Goal: Check status: Check status

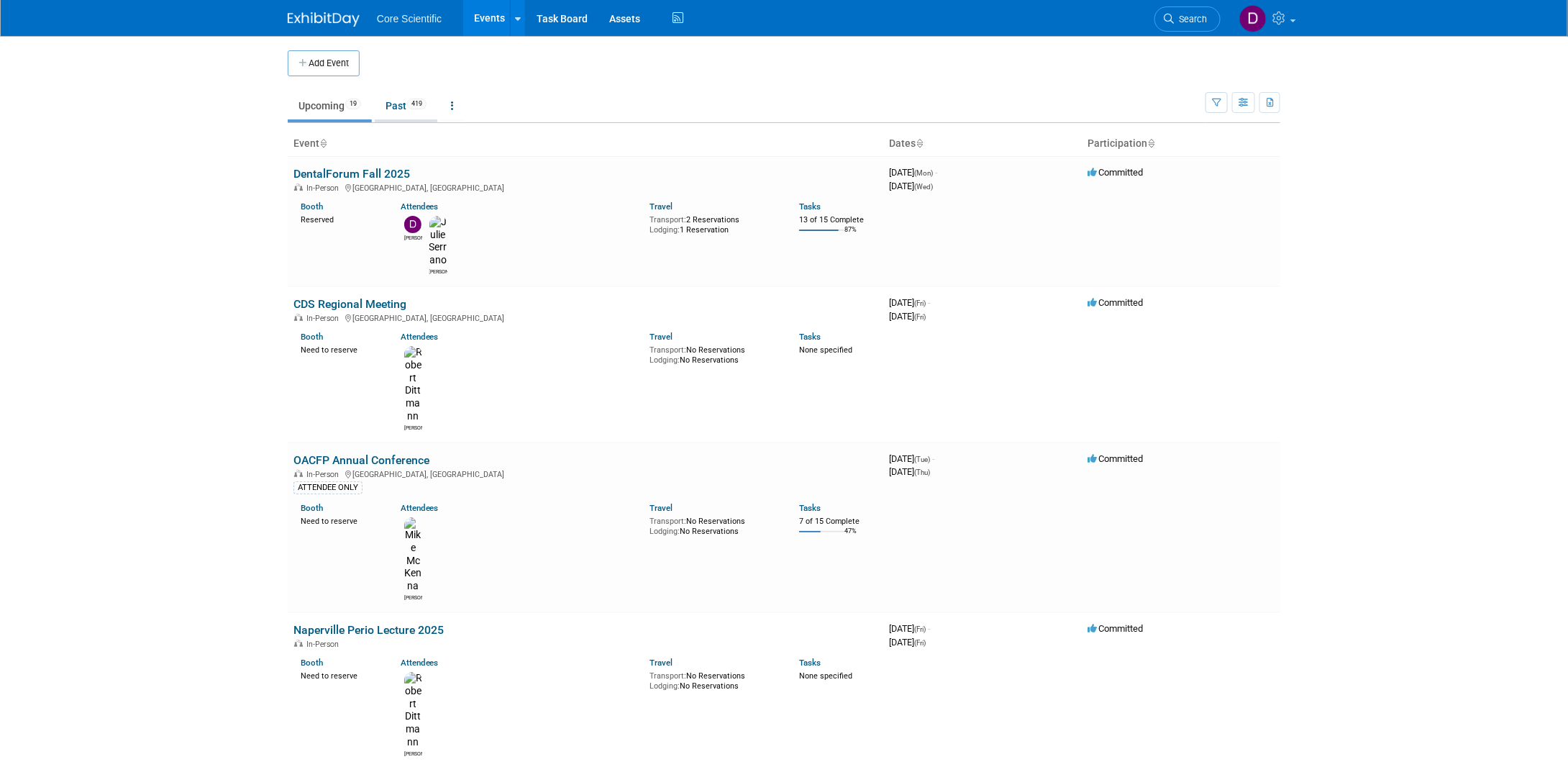
click at [415, 111] on link "Past 419" at bounding box center [406, 106] width 63 height 27
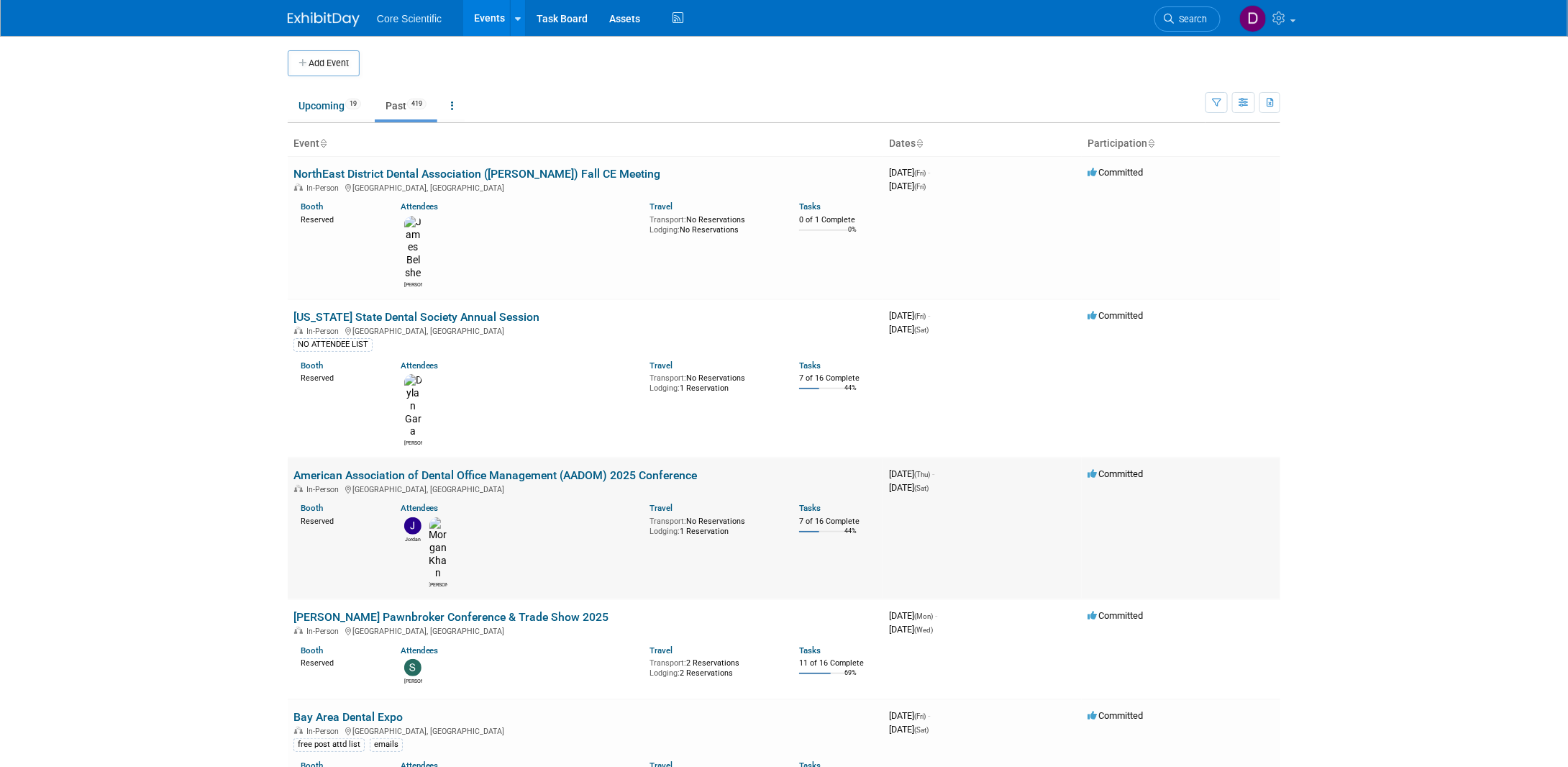
click at [425, 468] on link "American Association of Dental Office Management (AADOM) 2025 Conference" at bounding box center [495, 474] width 403 height 13
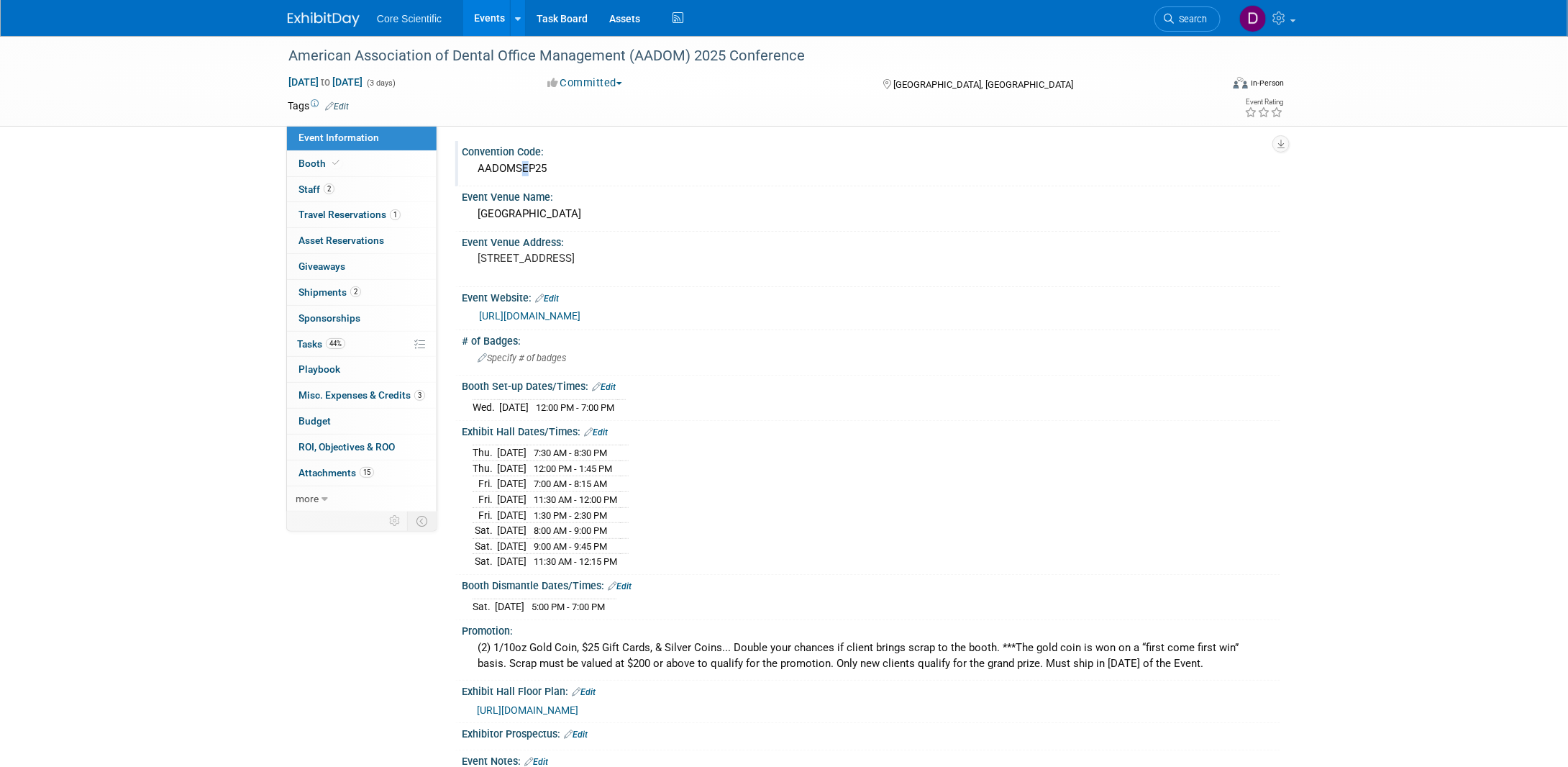
click at [519, 172] on div "AADOMSEP25" at bounding box center [870, 168] width 797 height 22
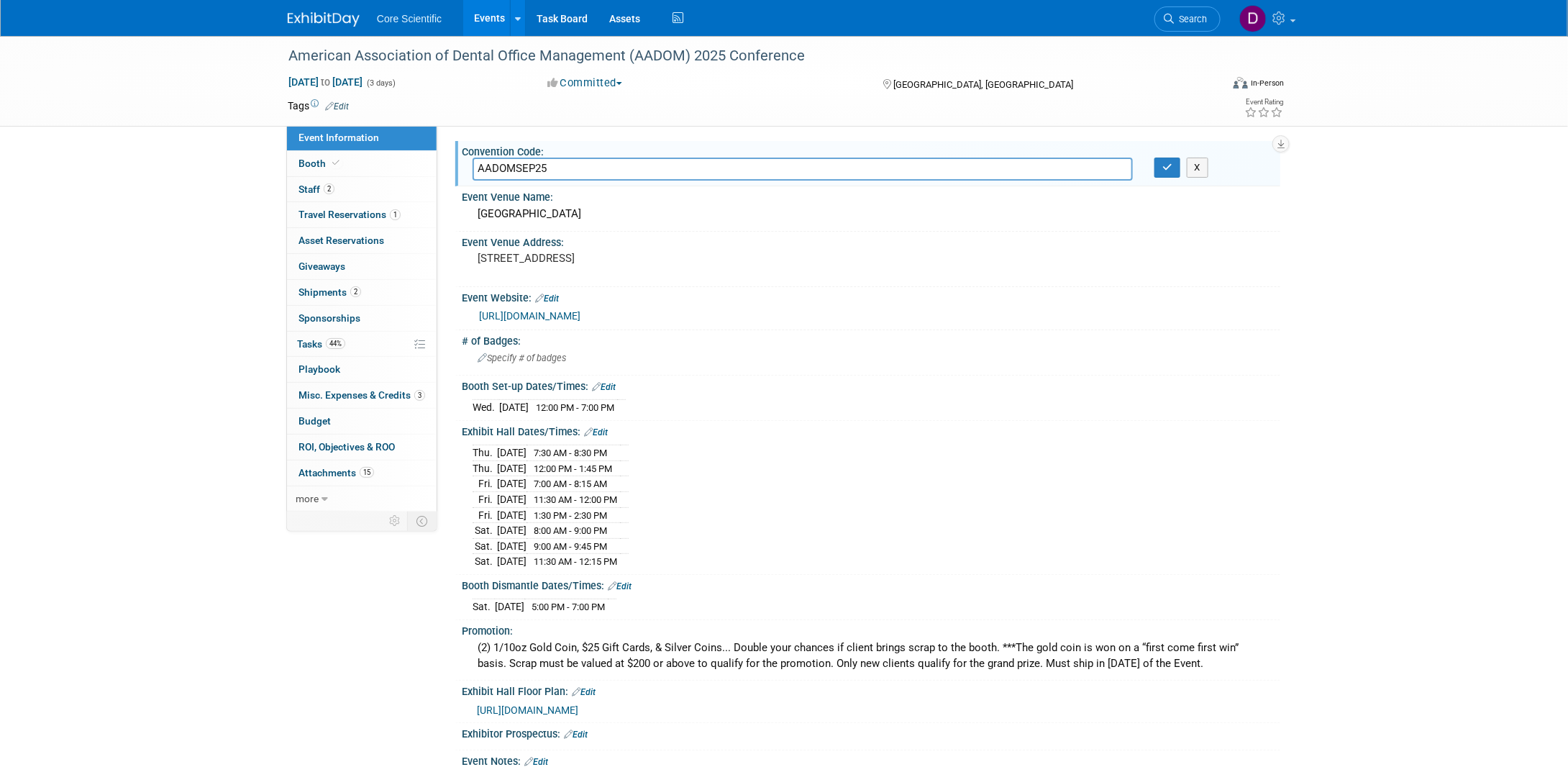
click at [519, 172] on input "AADOMSEP25" at bounding box center [802, 168] width 660 height 22
